Goal: Information Seeking & Learning: Learn about a topic

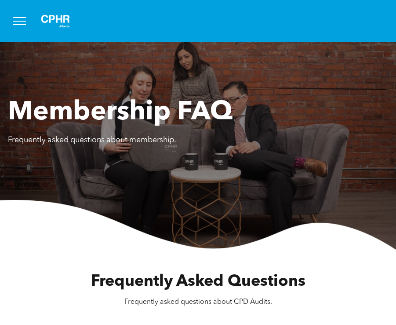
scroll to position [176, 0]
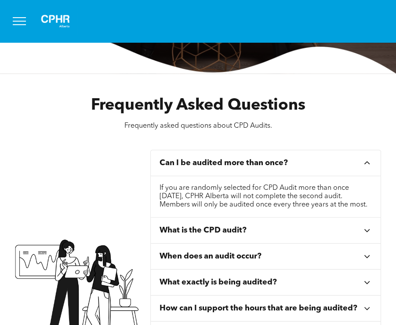
click at [355, 165] on div "Can I be audited more than once?" at bounding box center [261, 163] width 203 height 10
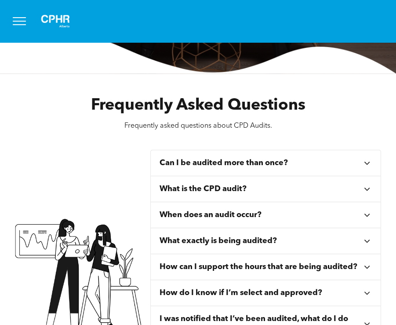
click at [254, 187] on div "What is the CPD audit?" at bounding box center [261, 189] width 203 height 10
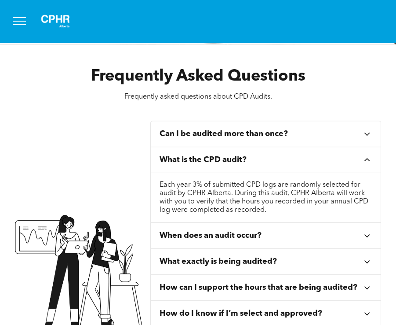
scroll to position [220, 0]
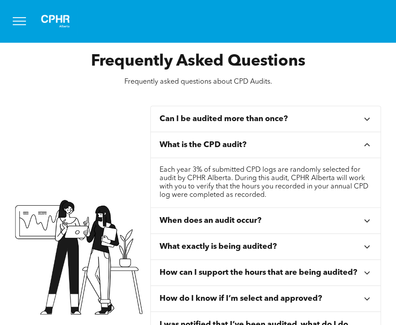
click at [246, 177] on p "Each year 3% of submitted CPD logs are randomly selected for audit by CPHR Albe…" at bounding box center [266, 182] width 213 height 33
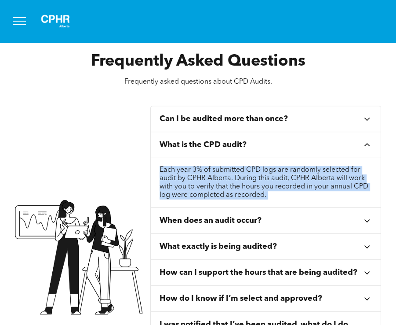
click at [246, 177] on p "Each year 3% of submitted CPD logs are randomly selected for audit by CPHR Albe…" at bounding box center [266, 182] width 213 height 33
click at [275, 176] on p "Each year 3% of submitted CPD logs are randomly selected for audit by CPHR Albe…" at bounding box center [266, 182] width 213 height 33
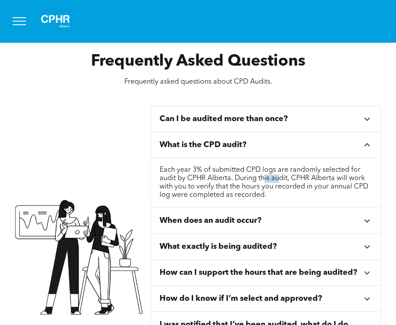
drag, startPoint x: 264, startPoint y: 175, endPoint x: 299, endPoint y: 176, distance: 34.4
click at [295, 176] on p "Each year 3% of submitted CPD logs are randomly selected for audit by CPHR Albe…" at bounding box center [266, 182] width 213 height 33
click at [300, 177] on p "Each year 3% of submitted CPD logs are randomly selected for audit by CPHR Albe…" at bounding box center [266, 182] width 213 height 33
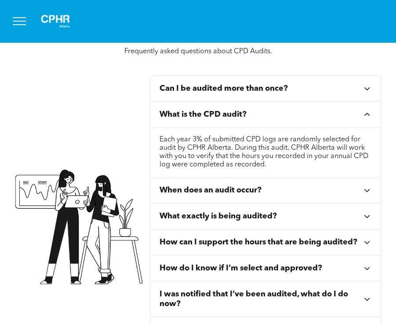
scroll to position [264, 0]
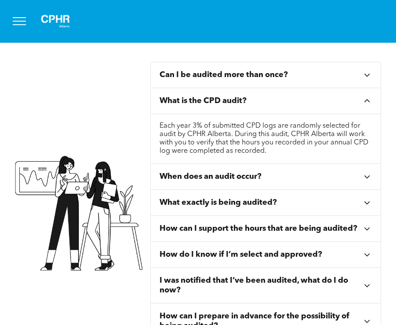
click at [213, 183] on div "When does an audit occur?" at bounding box center [266, 177] width 230 height 26
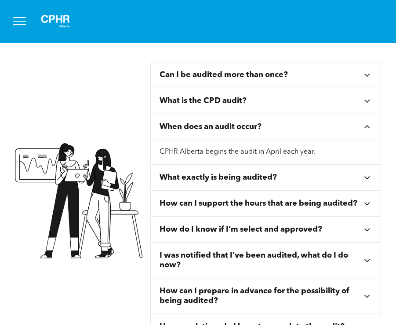
click at [191, 169] on div "What exactly is being audited?" at bounding box center [266, 178] width 230 height 26
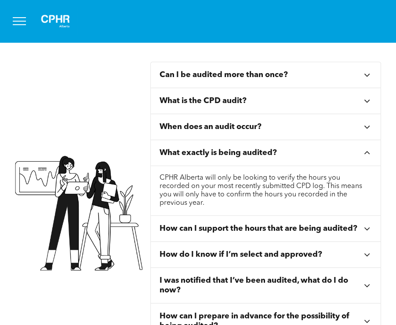
click at [191, 176] on li "What exactly is being audited? CPHR Alberta will only be looking to verify the …" at bounding box center [266, 178] width 230 height 76
click at [181, 224] on h3 "How can I support the hours that are being audited?" at bounding box center [259, 229] width 198 height 10
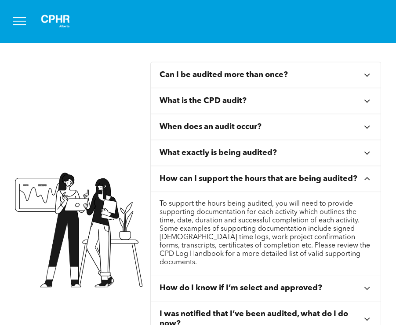
click at [196, 221] on p "To support the hours being audited, you will need to provide supporting documen…" at bounding box center [266, 233] width 213 height 67
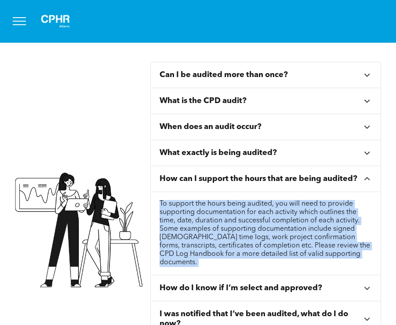
click at [196, 221] on p "To support the hours being audited, you will need to provide supporting documen…" at bounding box center [266, 233] width 213 height 67
click at [197, 225] on p "To support the hours being audited, you will need to provide supporting documen…" at bounding box center [266, 233] width 213 height 67
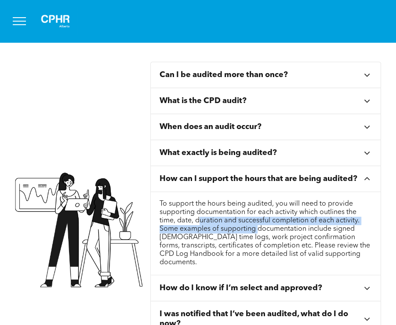
drag, startPoint x: 202, startPoint y: 223, endPoint x: 277, endPoint y: 225, distance: 74.4
click at [276, 225] on p "To support the hours being audited, you will need to provide supporting documen…" at bounding box center [266, 233] width 213 height 67
click at [277, 225] on p "To support the hours being audited, you will need to provide supporting documen…" at bounding box center [266, 233] width 213 height 67
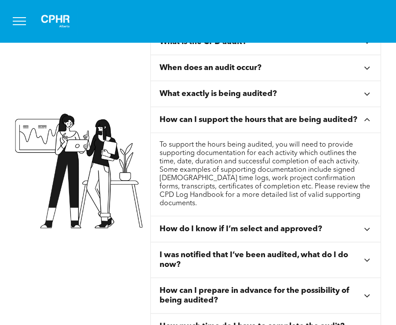
scroll to position [396, 0]
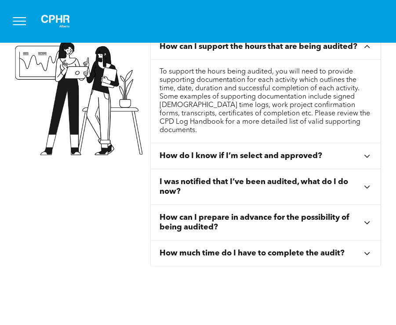
click at [204, 178] on h3 "I was notified that I’ve been audited, what do I do now?" at bounding box center [261, 186] width 203 height 19
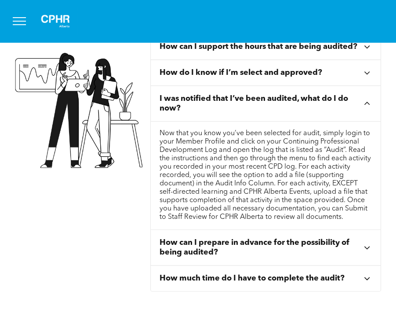
click at [255, 94] on h3 "I was notified that I’ve been audited, what do I do now?" at bounding box center [261, 103] width 203 height 19
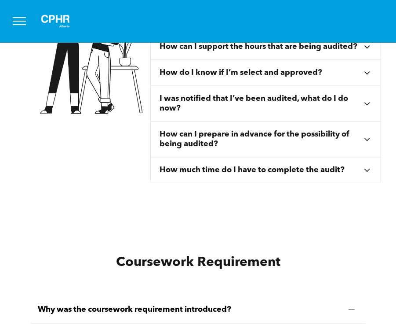
click at [234, 140] on h3 "How can I prepare in advance for the possibility of being audited?" at bounding box center [261, 138] width 203 height 19
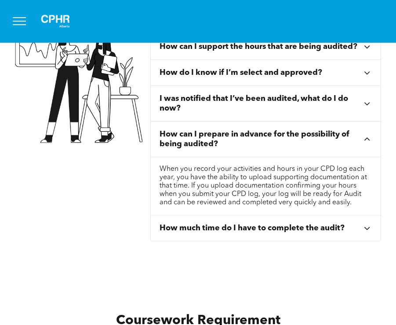
click at [230, 139] on h3 "How can I prepare in advance for the possibility of being audited?" at bounding box center [261, 138] width 203 height 19
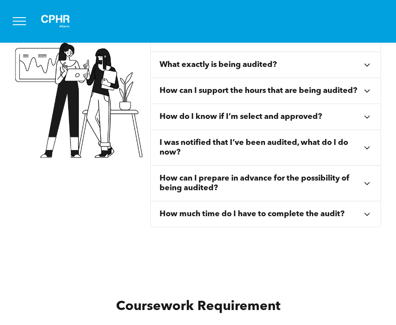
scroll to position [572, 0]
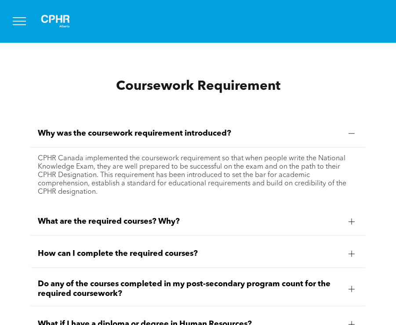
click at [174, 133] on span "Why was the coursework requirement introduced?" at bounding box center [190, 133] width 304 height 10
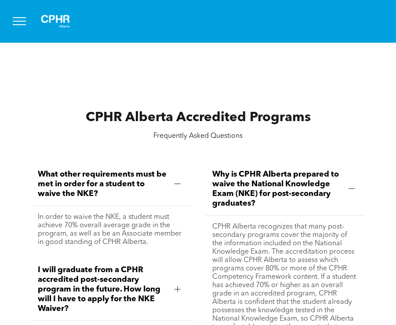
scroll to position [924, 0]
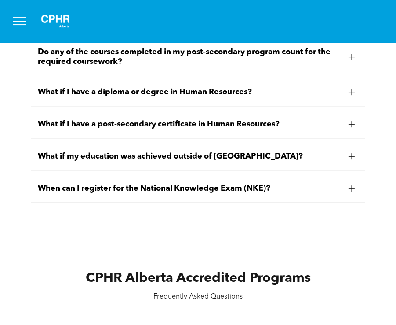
scroll to position [616, 0]
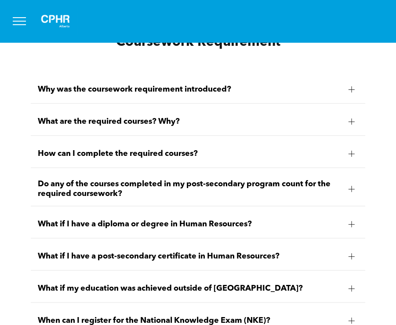
click at [153, 89] on span "Why was the coursework requirement introduced?" at bounding box center [190, 89] width 304 height 10
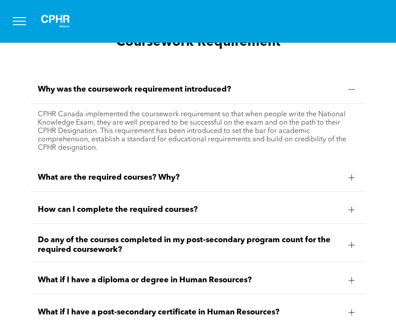
click at [152, 88] on span "Why was the coursework requirement introduced?" at bounding box center [190, 89] width 304 height 10
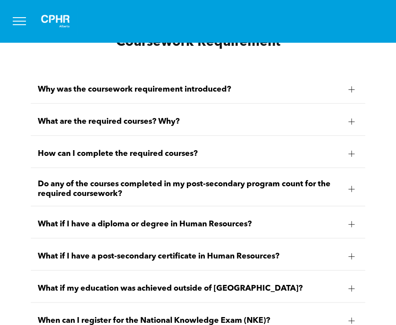
click at [150, 88] on span "Why was the coursework requirement introduced?" at bounding box center [190, 89] width 304 height 10
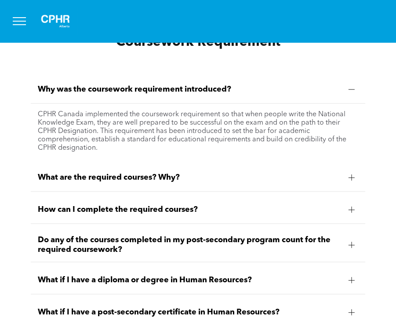
click at [85, 57] on div "Coursework Requirement" at bounding box center [198, 43] width 349 height 35
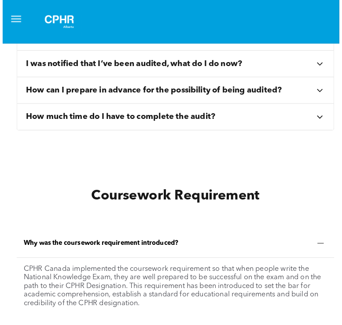
scroll to position [627, 0]
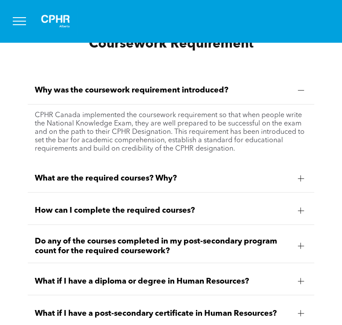
click at [96, 241] on span "Do any of the courses completed in my post-secondary program count for the requ…" at bounding box center [163, 245] width 256 height 19
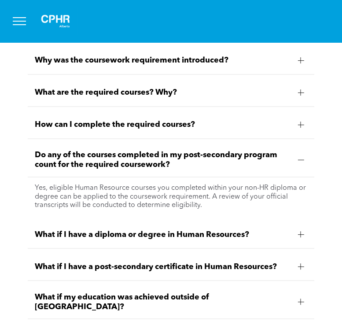
scroll to position [671, 0]
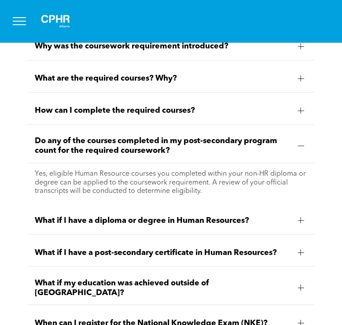
click at [84, 215] on span "What if I have a diploma or degree in Human Resources?" at bounding box center [163, 220] width 256 height 10
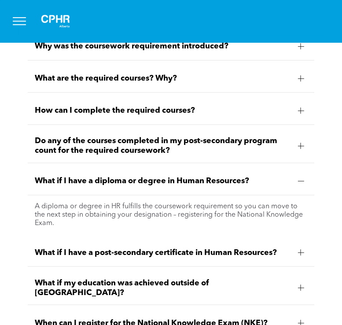
click at [101, 180] on span "What if I have a diploma or degree in Human Resources?" at bounding box center [163, 181] width 256 height 10
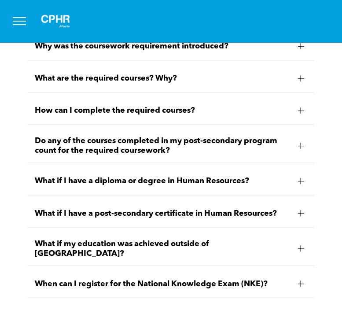
click at [100, 208] on span "What if I have a post-secondary certificate in Human Resources?" at bounding box center [163, 213] width 256 height 10
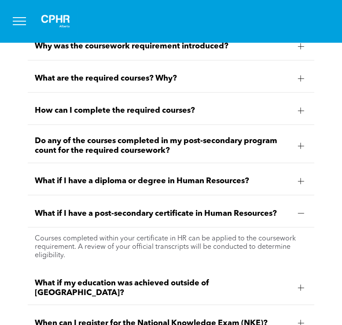
click at [100, 208] on span "What if I have a post-secondary certificate in Human Resources?" at bounding box center [163, 213] width 256 height 10
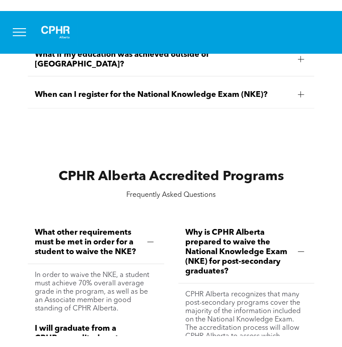
scroll to position [891, 0]
